Goal: Task Accomplishment & Management: Complete application form

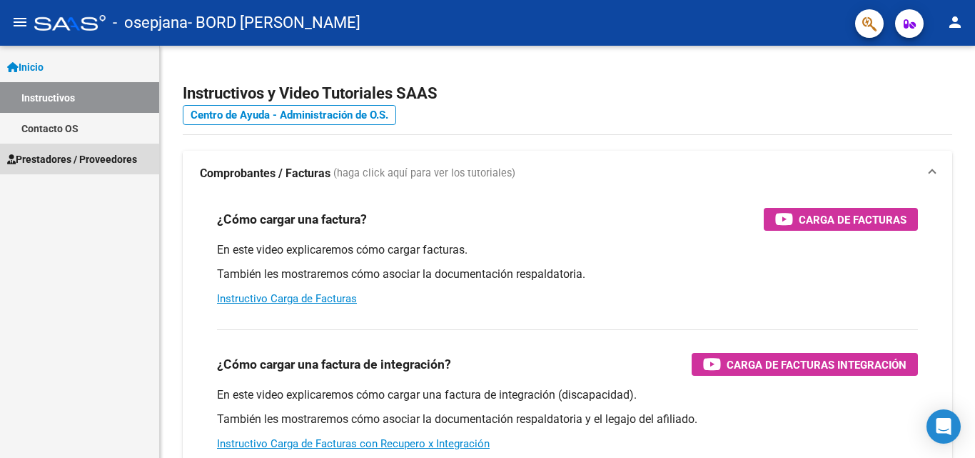
click at [50, 161] on span "Prestadores / Proveedores" at bounding box center [72, 159] width 130 height 16
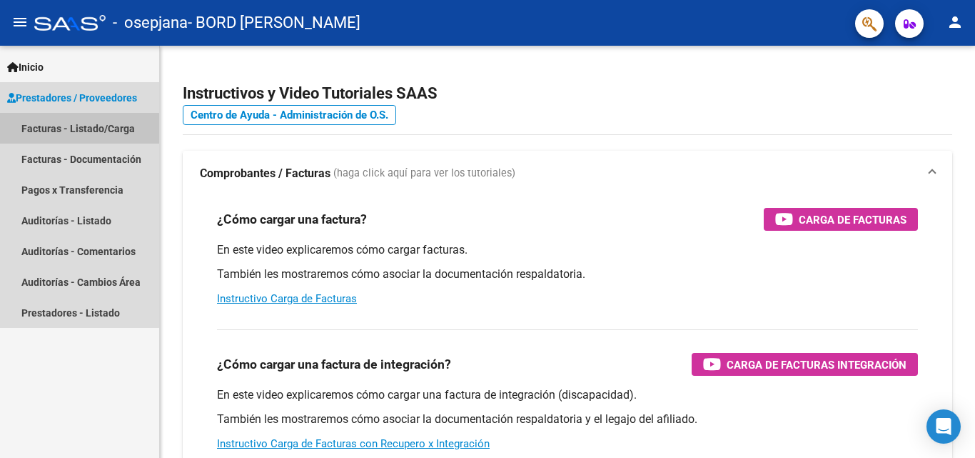
click at [76, 129] on link "Facturas - Listado/Carga" at bounding box center [79, 128] width 159 height 31
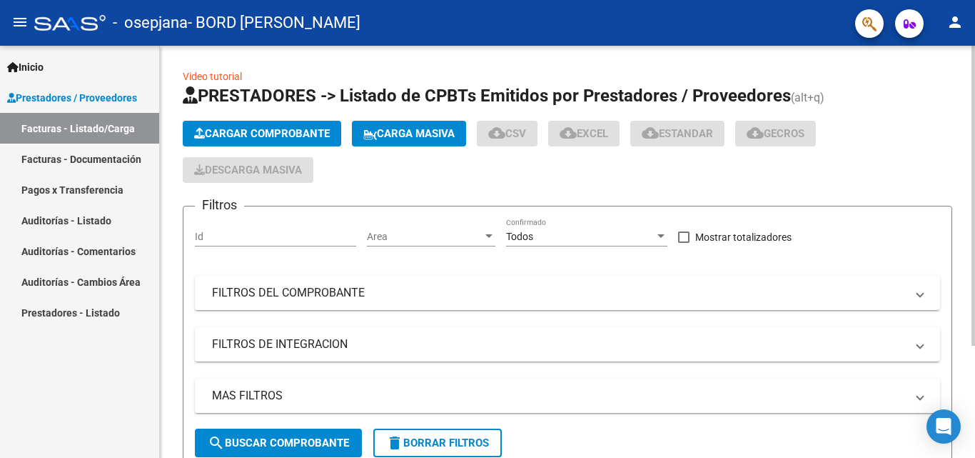
click at [255, 129] on span "Cargar Comprobante" at bounding box center [262, 133] width 136 height 13
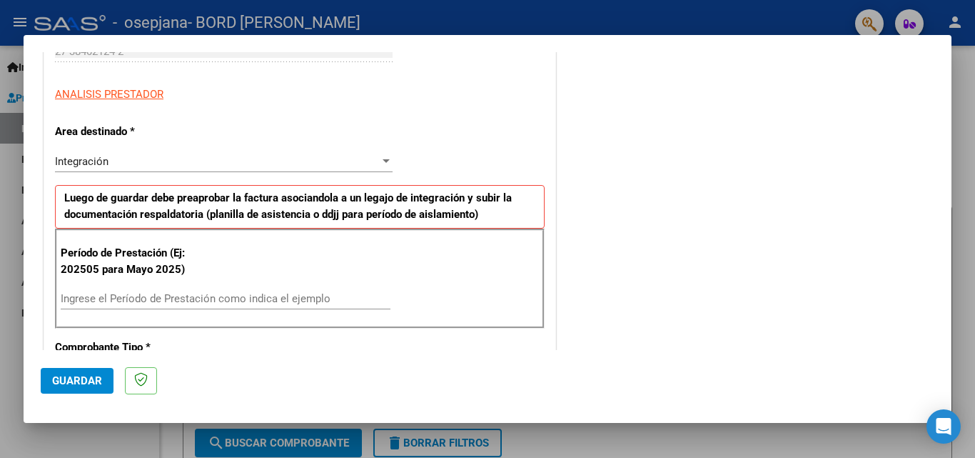
scroll to position [283, 0]
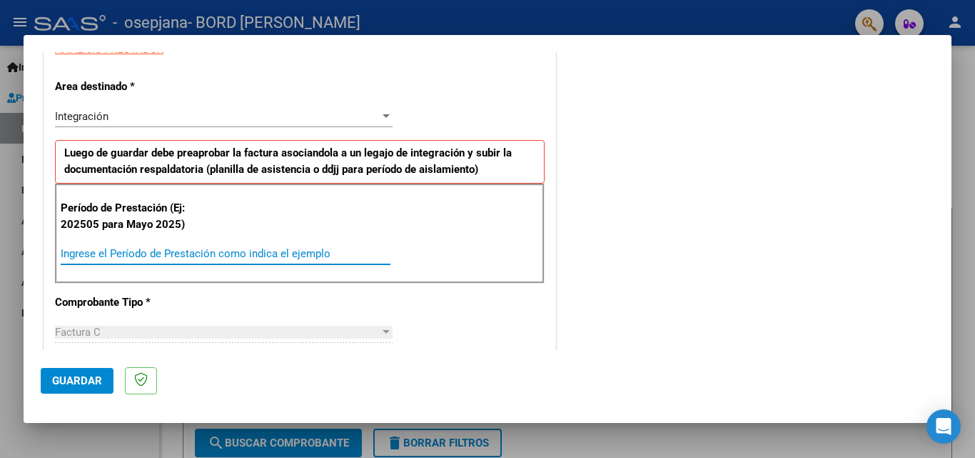
click at [103, 253] on input "Ingrese el Período de Prestación como indica el ejemplo" at bounding box center [226, 253] width 330 height 13
type input "202509"
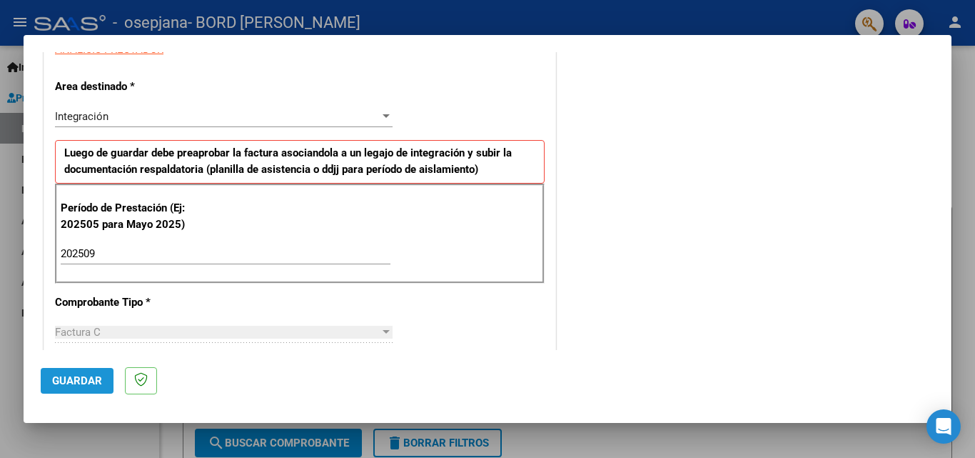
click at [76, 392] on button "Guardar" at bounding box center [77, 381] width 73 height 26
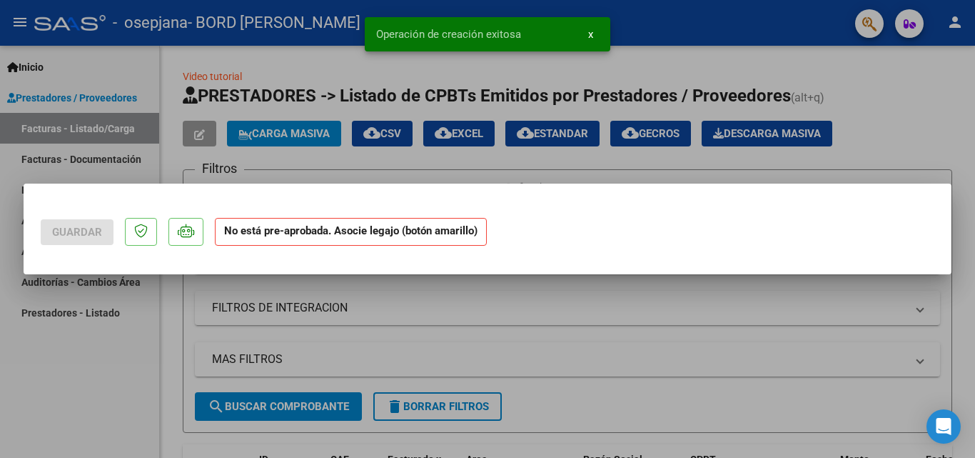
scroll to position [0, 0]
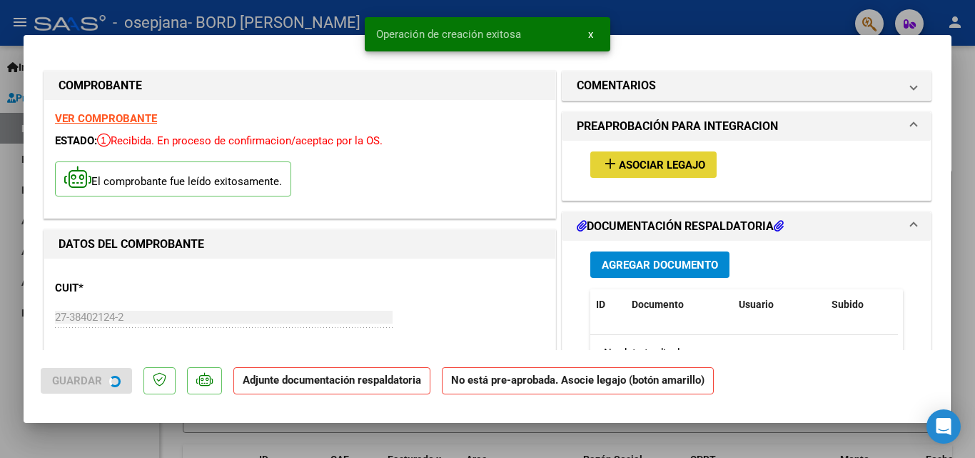
click at [633, 154] on button "add Asociar Legajo" at bounding box center [654, 164] width 126 height 26
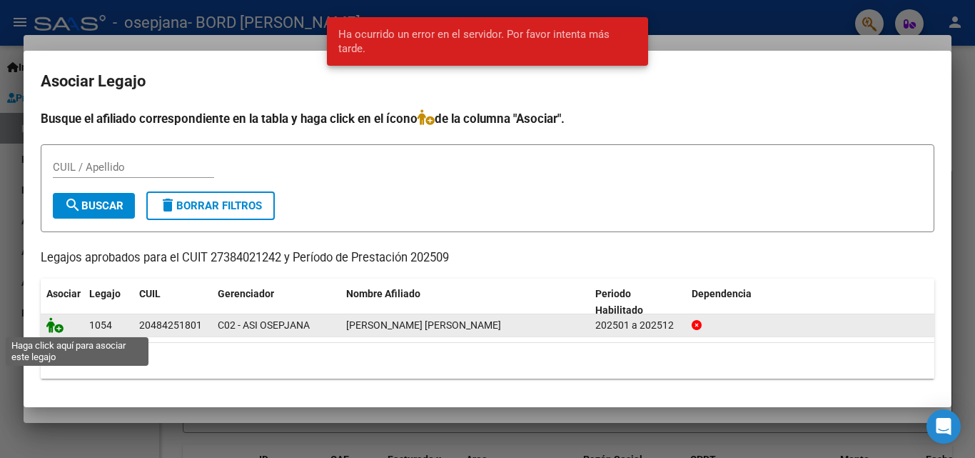
click at [54, 322] on icon at bounding box center [54, 325] width 17 height 16
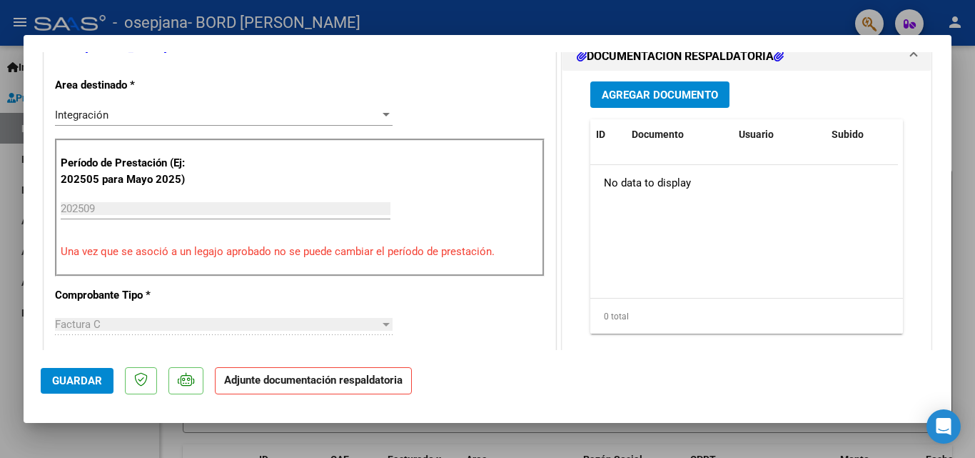
click at [939, 190] on mat-dialog-content "COMPROBANTE VER COMPROBANTE ESTADO: Recibida. En proceso de confirmacion/acepta…" at bounding box center [488, 201] width 928 height 298
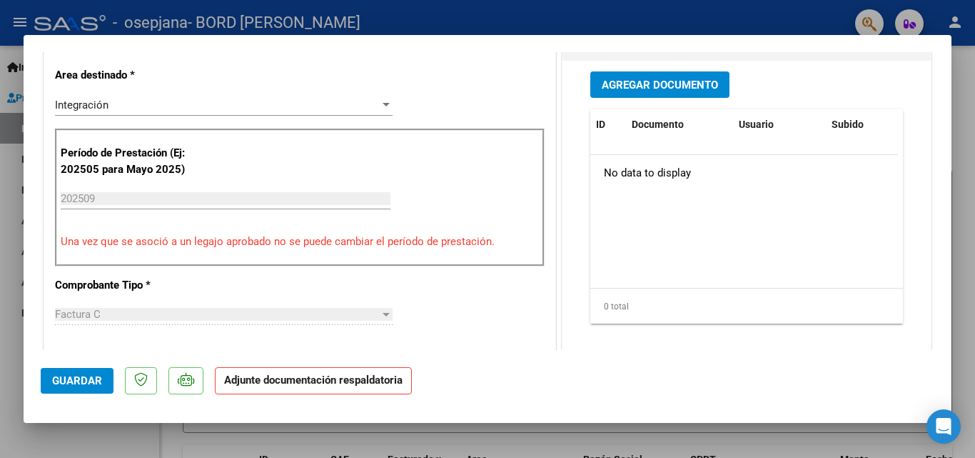
click at [633, 87] on span "Agregar Documento" at bounding box center [660, 85] width 116 height 13
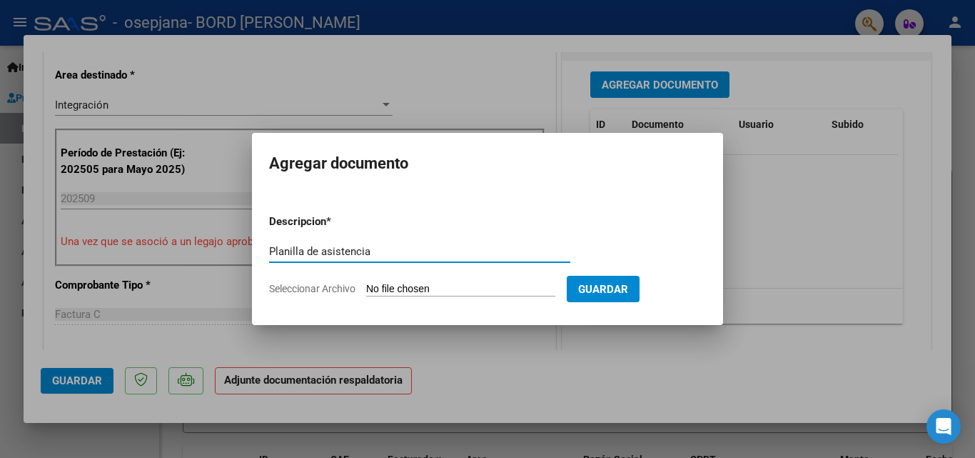
type input "Planilla de asistencia"
click at [391, 288] on input "Seleccionar Archivo" at bounding box center [460, 290] width 189 height 14
type input "C:\fakepath\PA [PERSON_NAME] [DATE].pdf"
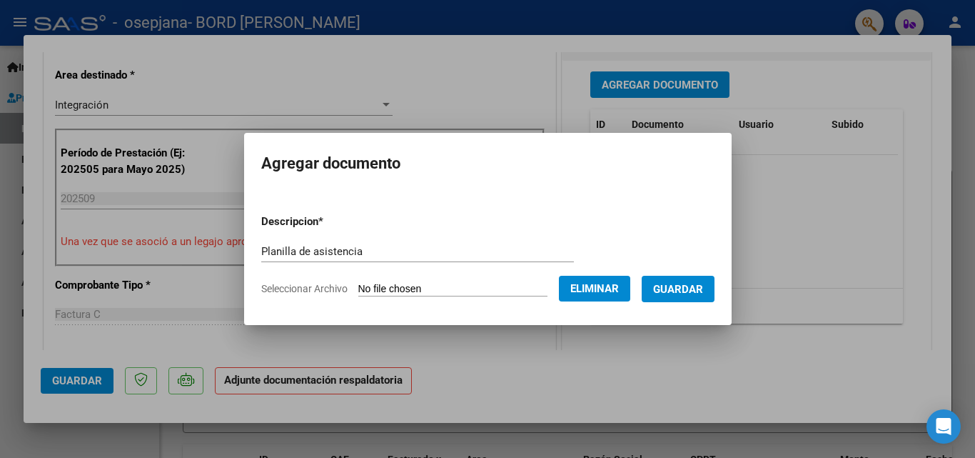
click at [688, 288] on span "Guardar" at bounding box center [678, 289] width 50 height 13
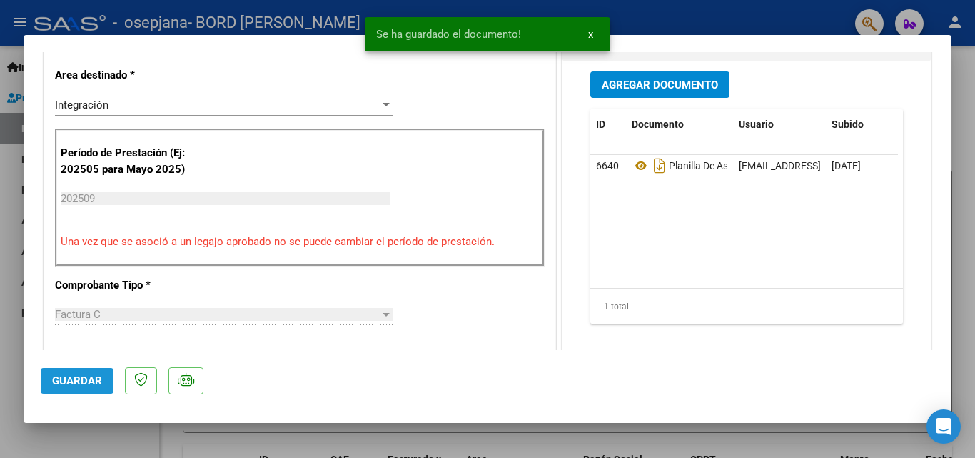
click at [66, 384] on span "Guardar" at bounding box center [77, 380] width 50 height 13
click at [0, 314] on div at bounding box center [487, 229] width 975 height 458
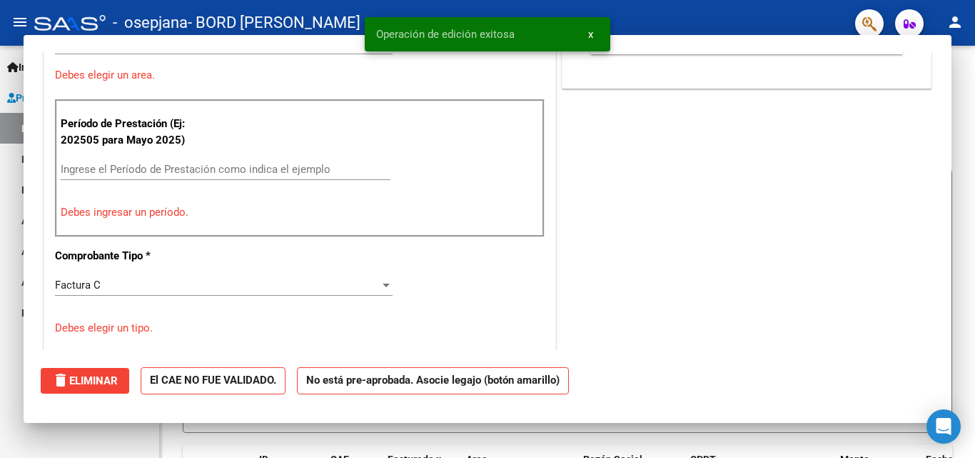
scroll to position [0, 0]
